Goal: Check status: Check status

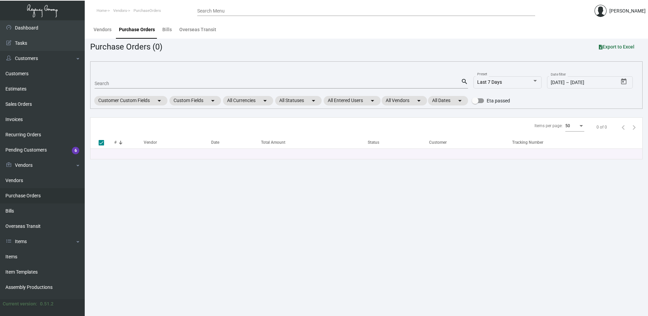
click at [121, 83] on input "Search" at bounding box center [278, 83] width 366 height 5
paste input "104259"
type input "104259"
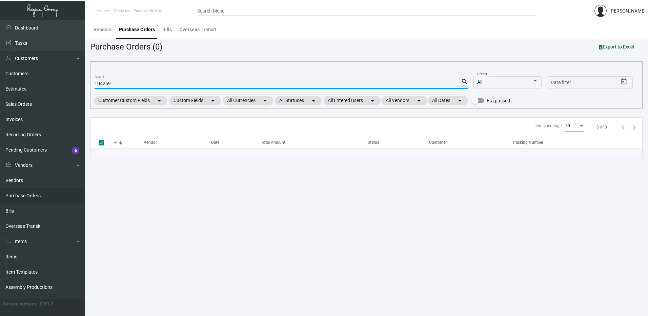
type input "104259"
checkbox input "false"
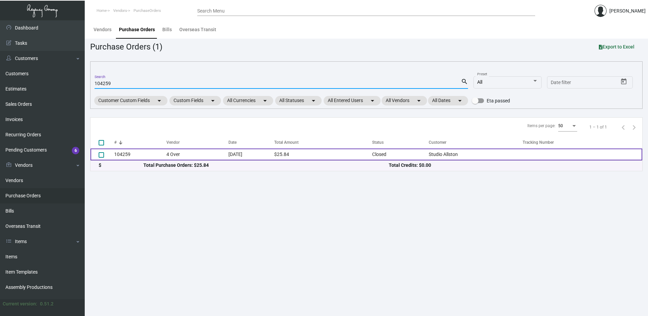
click at [148, 155] on td "104259" at bounding box center [140, 154] width 52 height 12
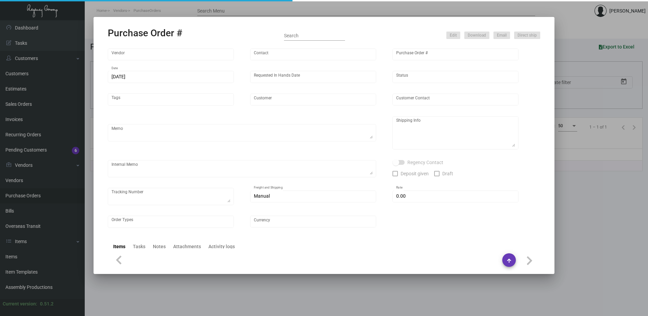
type input "4 Over"
type input "104259"
type input "[DATE]"
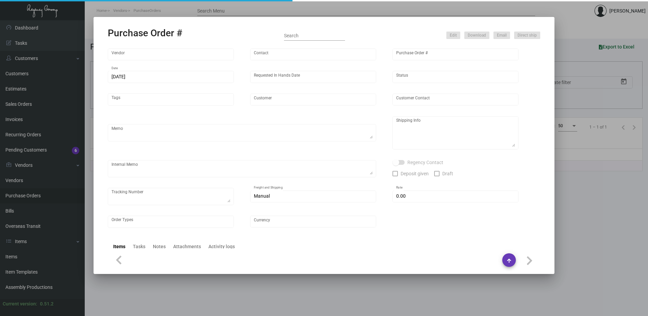
type input "Studio Allston"
type input "[PERSON_NAME]"
type textarea "Studio Allston - [PERSON_NAME] [STREET_ADDRESS]"
type textarea "Customer PO attached. Dropship. $14.55. J4477074556"
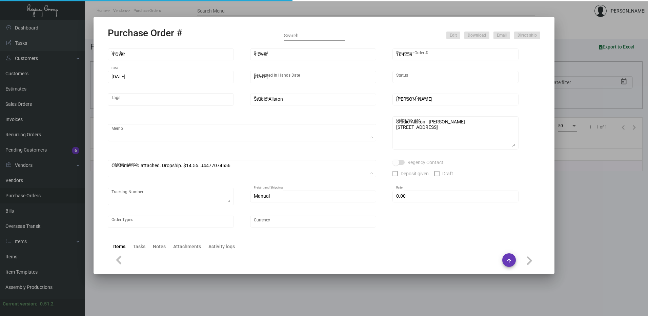
type input "$ 0.00"
type input "United States Dollar $"
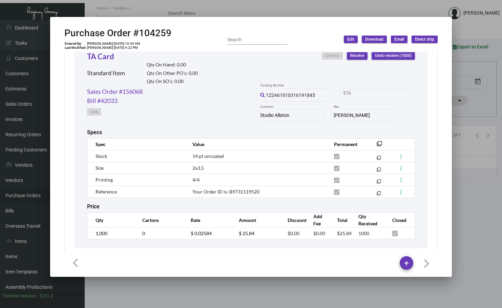
scroll to position [337, 0]
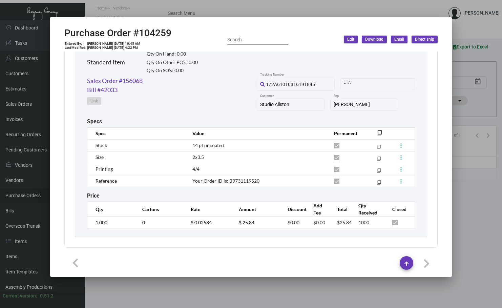
click at [184, 96] on div "Sales Order #156068 Bill #42033 Link 1Z2A61010316191845 Tracking Number Start d…" at bounding box center [251, 97] width 328 height 42
drag, startPoint x: 265, startPoint y: 181, endPoint x: 227, endPoint y: 181, distance: 37.6
click at [227, 181] on td "Your Order ID is: B9731119520" at bounding box center [257, 181] width 142 height 12
drag, startPoint x: 249, startPoint y: 165, endPoint x: 243, endPoint y: 167, distance: 5.9
click at [249, 165] on td "4/4" at bounding box center [257, 169] width 142 height 12
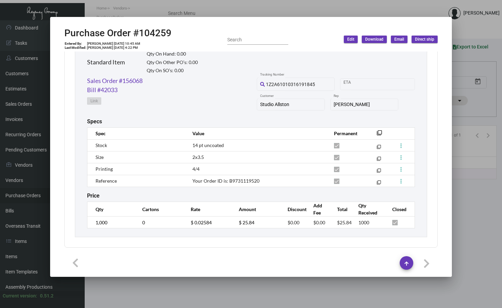
click at [239, 181] on span "Your Order ID is: B9731119520" at bounding box center [225, 181] width 67 height 6
copy span "B9731119520"
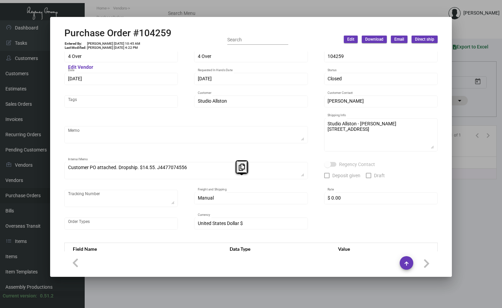
scroll to position [0, 0]
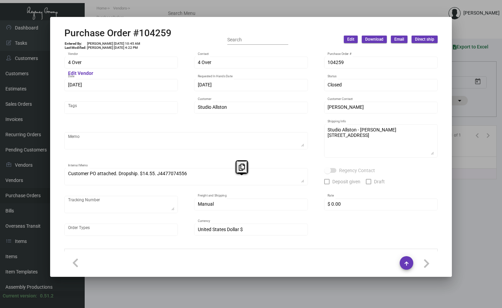
click at [157, 35] on h2 "Purchase Order #104259" at bounding box center [117, 33] width 107 height 12
drag, startPoint x: 157, startPoint y: 35, endPoint x: 151, endPoint y: 16, distance: 19.6
click at [151, 16] on icon at bounding box center [154, 16] width 6 height 7
copy h2 "104259"
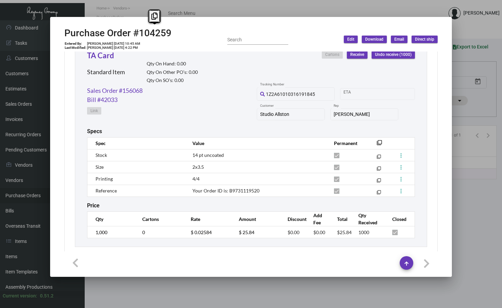
scroll to position [337, 0]
